Goal: Navigation & Orientation: Find specific page/section

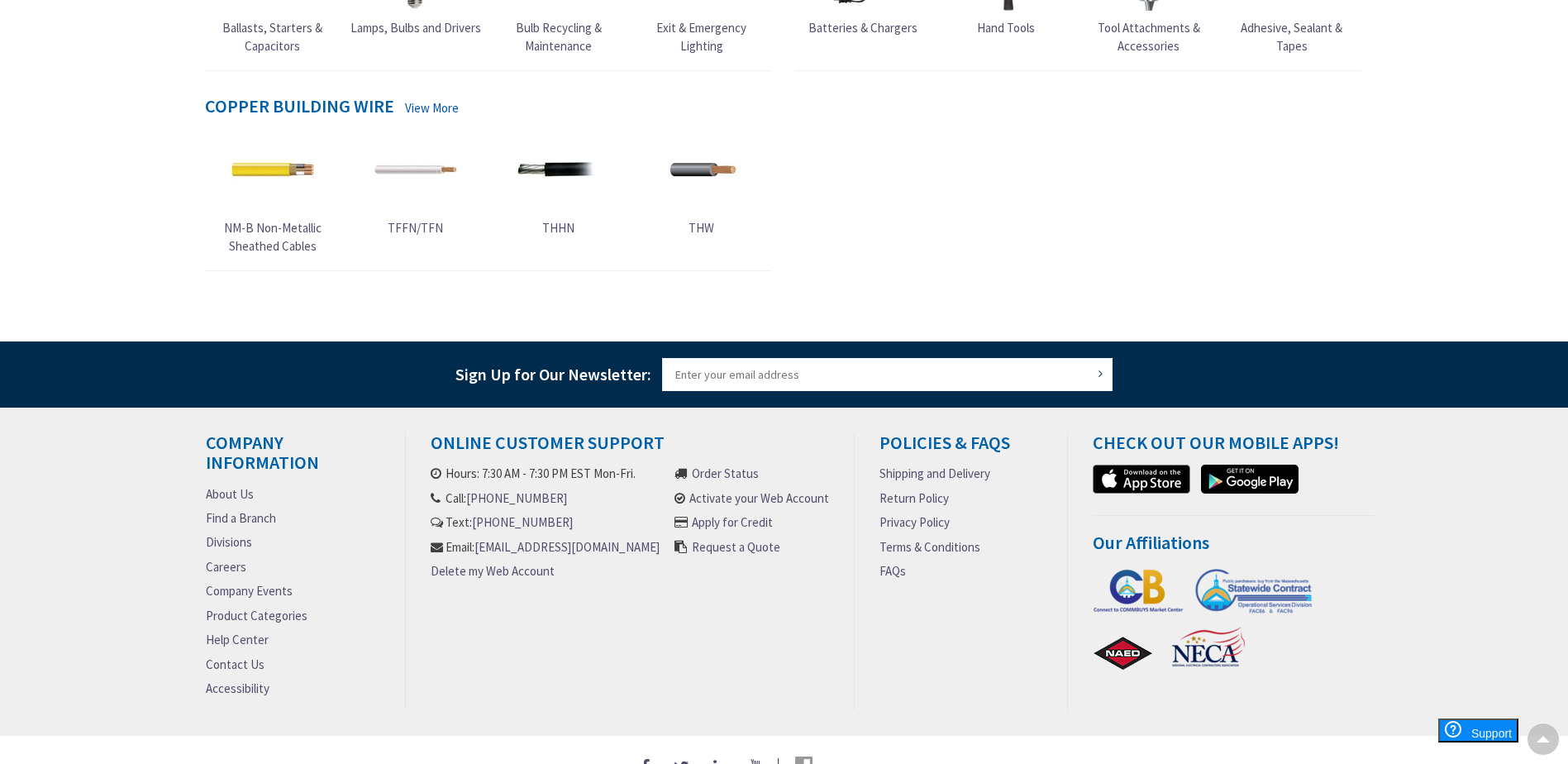
scroll to position [916, 0]
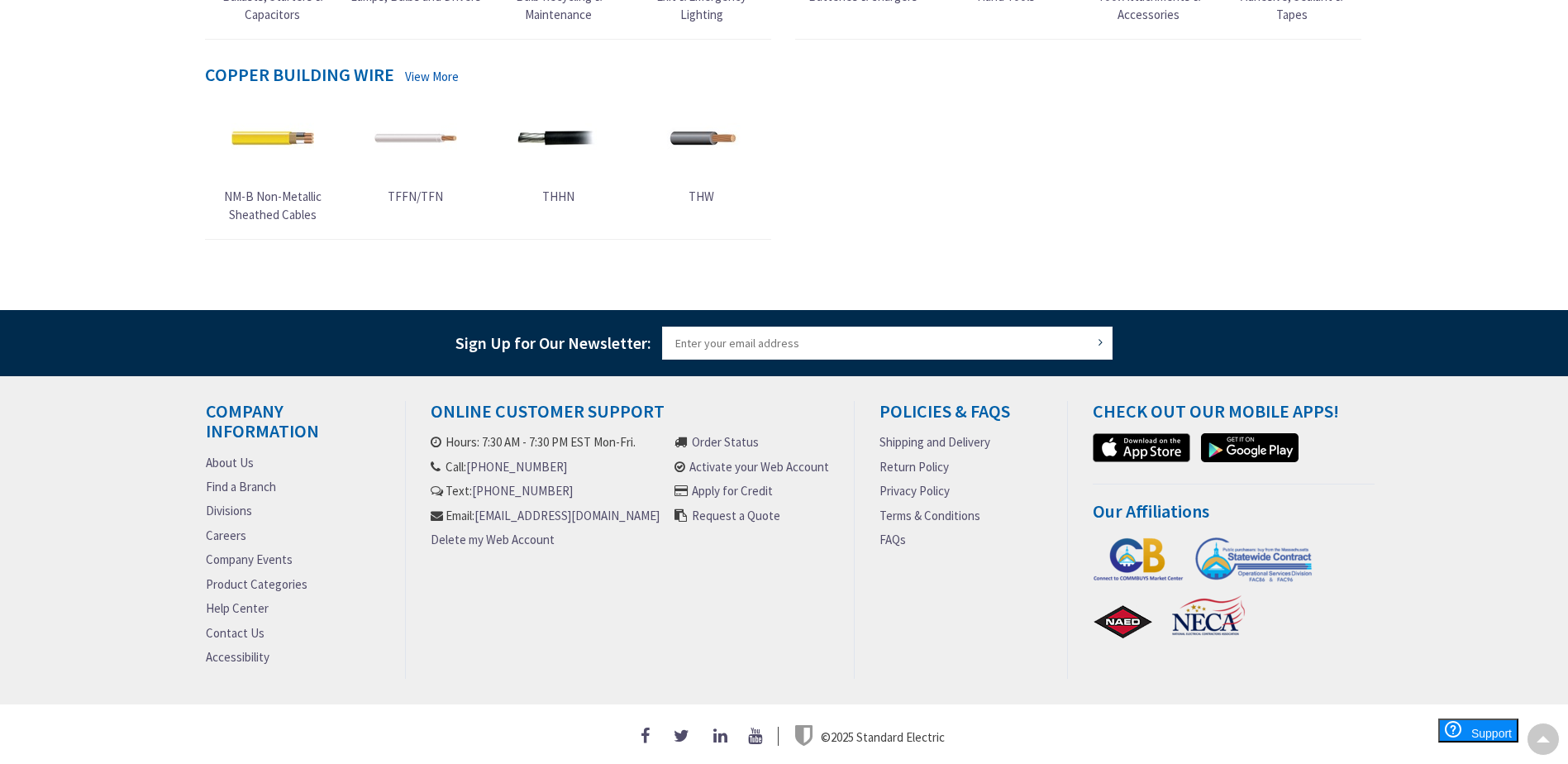
click at [236, 457] on link "About Us" at bounding box center [230, 462] width 48 height 18
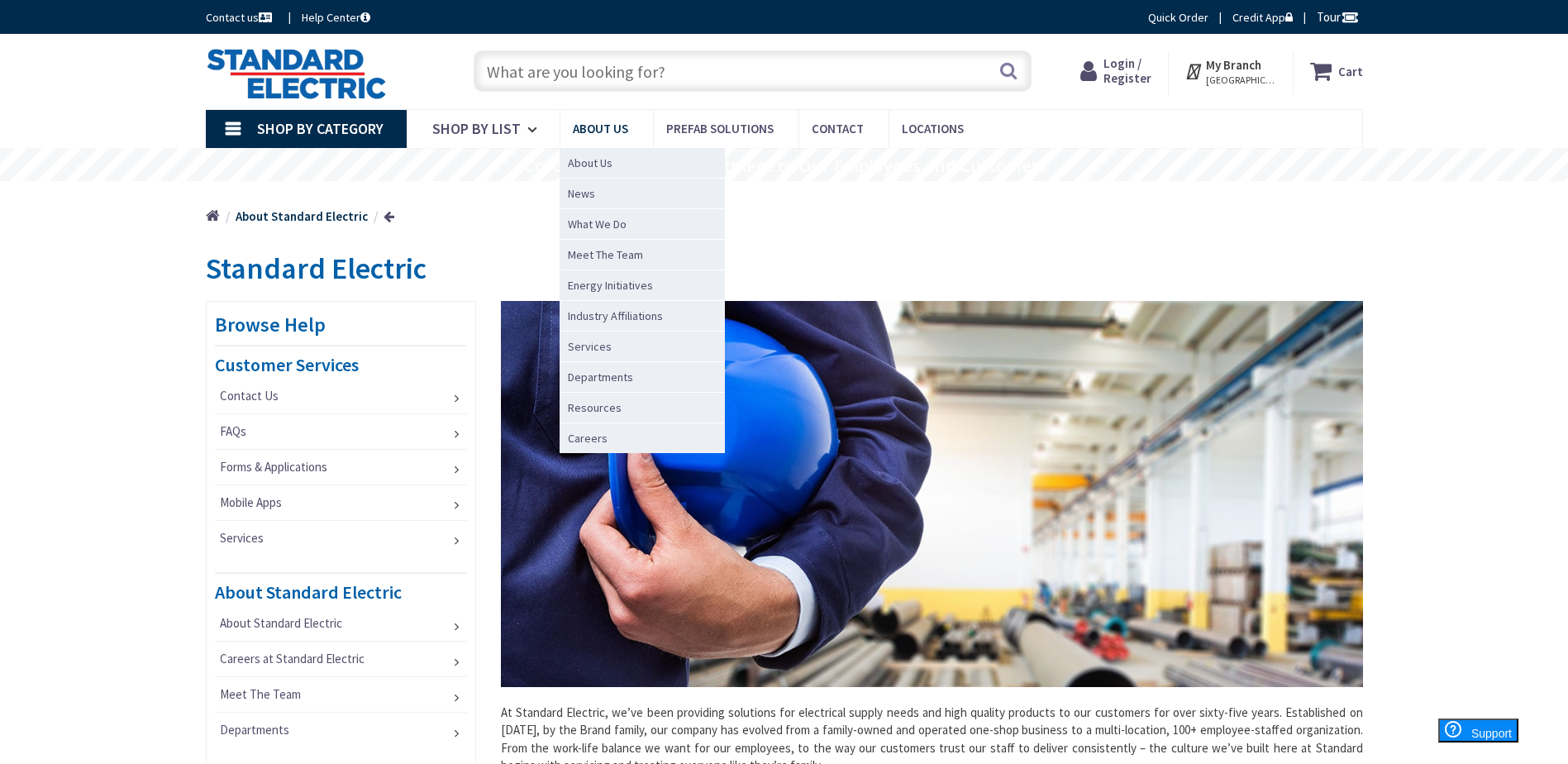
click at [611, 127] on span "About Us" at bounding box center [600, 128] width 56 height 16
click at [579, 195] on span "News" at bounding box center [581, 194] width 27 height 17
click at [579, 194] on span "News" at bounding box center [581, 194] width 27 height 17
